Goal: Task Accomplishment & Management: Use online tool/utility

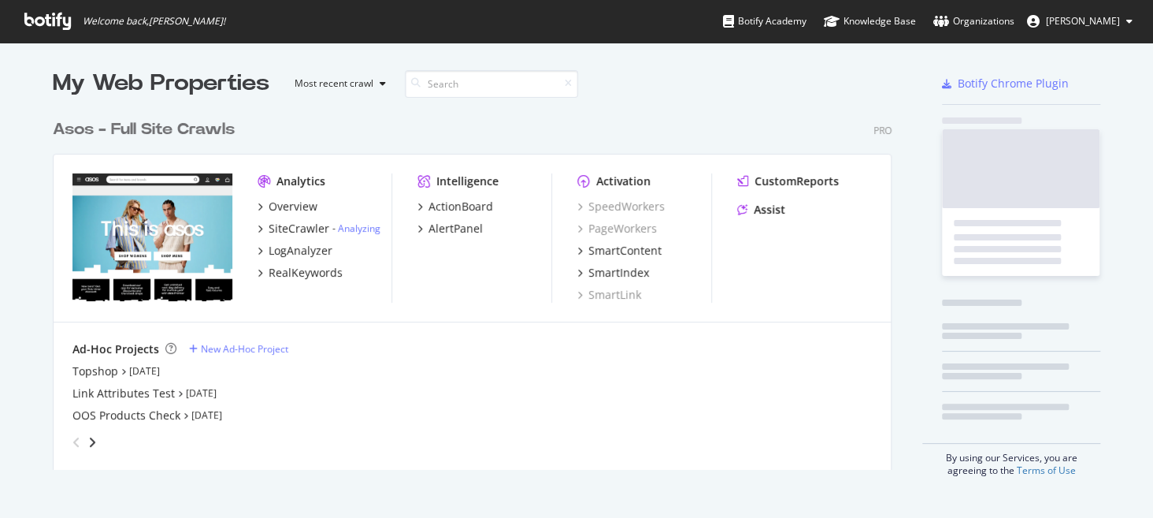
scroll to position [358, 839]
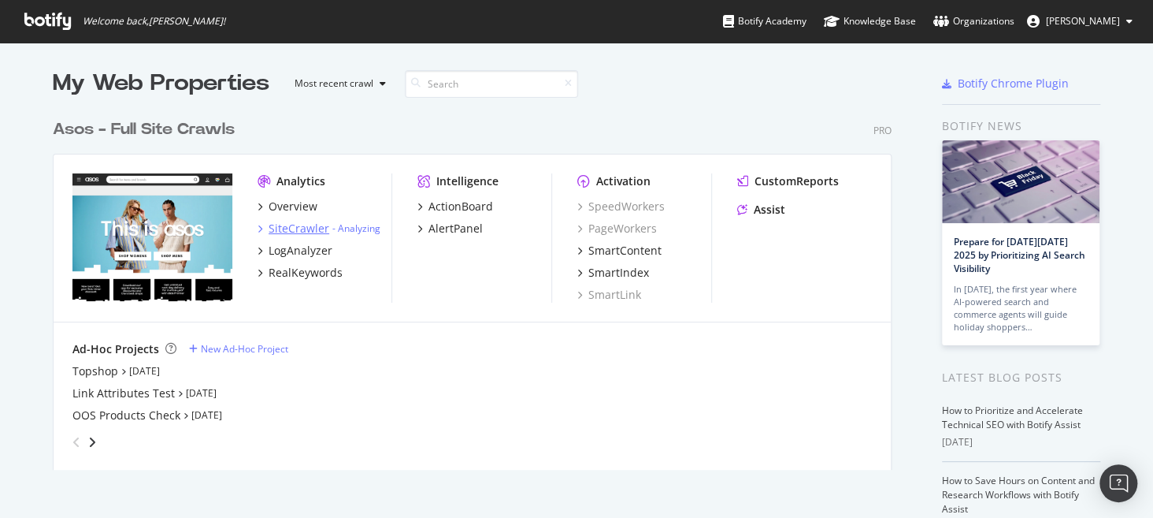
click at [305, 231] on div "SiteCrawler" at bounding box center [299, 229] width 61 height 16
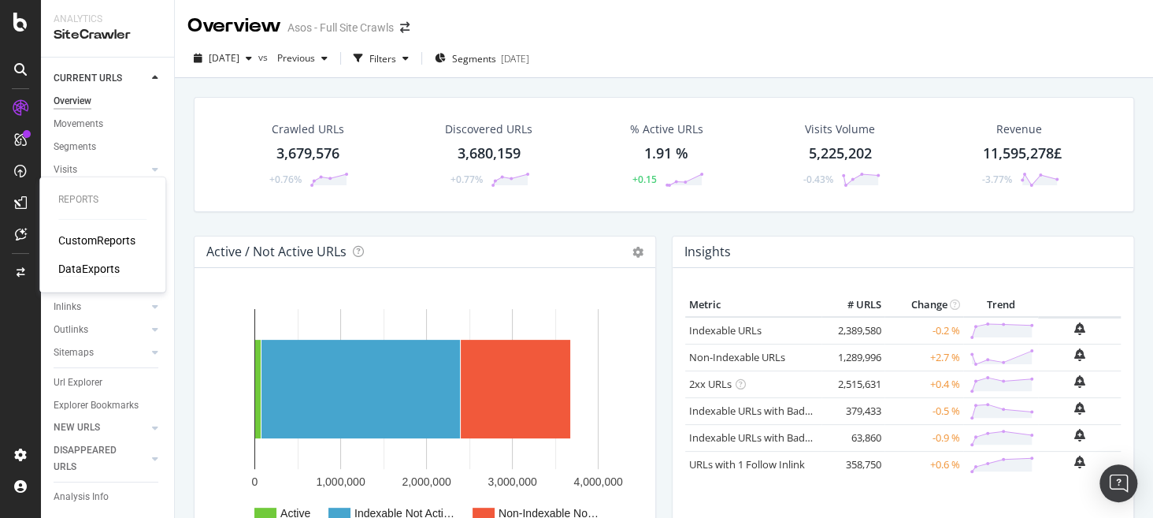
click at [75, 265] on div "DataExports" at bounding box center [88, 269] width 61 height 16
